Goal: Task Accomplishment & Management: Manage account settings

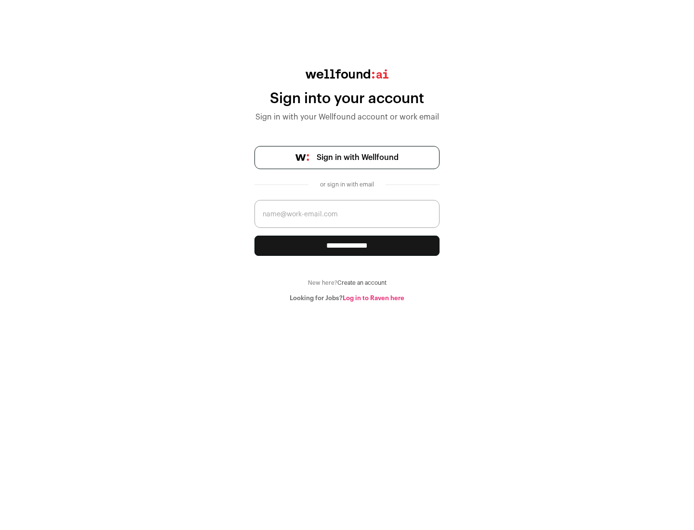
click at [357, 158] on span "Sign in with Wellfound" at bounding box center [358, 158] width 82 height 12
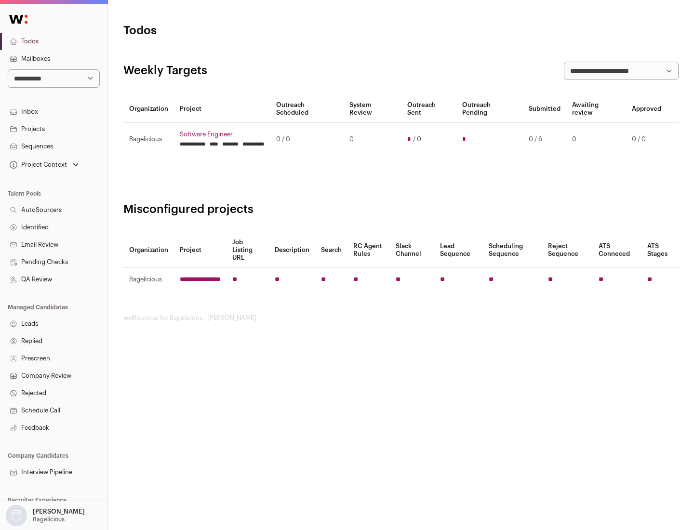
click at [53, 129] on link "Projects" at bounding box center [53, 128] width 107 height 17
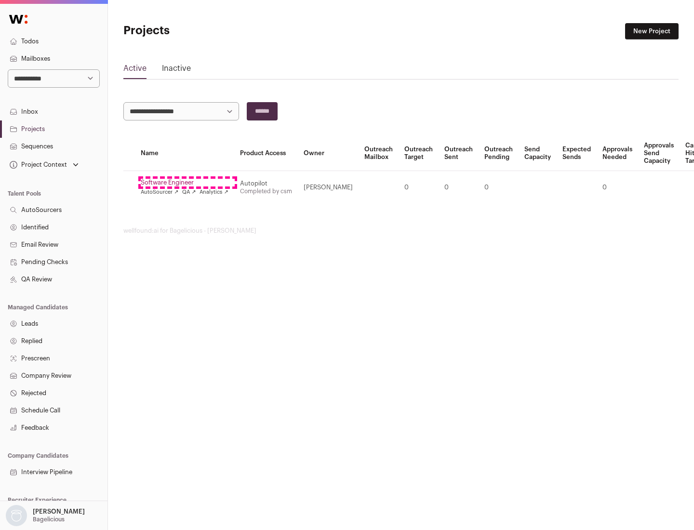
click at [187, 183] on link "Software Engineer" at bounding box center [185, 183] width 88 height 8
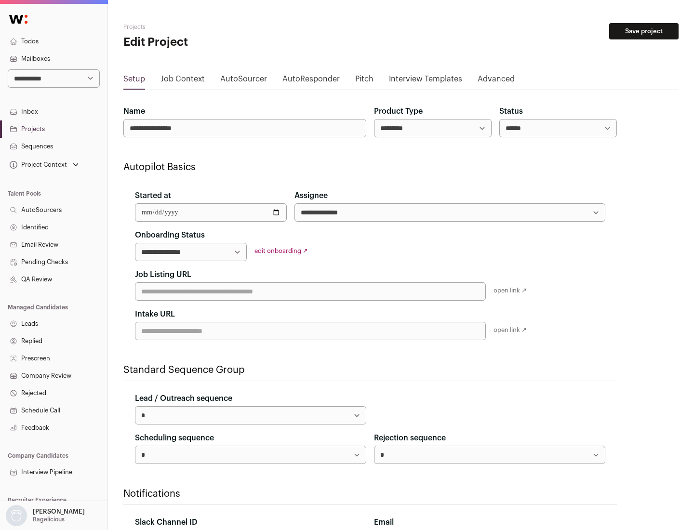
click at [644, 31] on button "Save project" at bounding box center [643, 31] width 69 height 16
